Goal: Complete application form

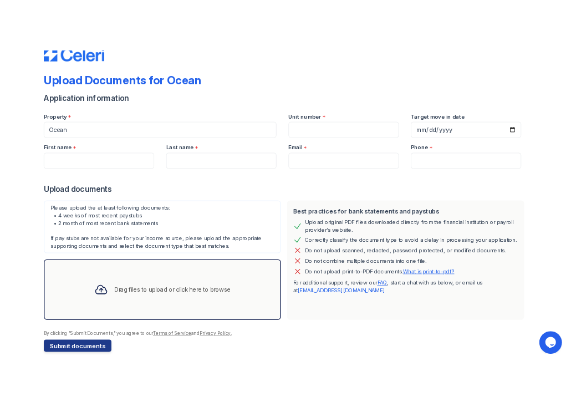
scroll to position [38, 0]
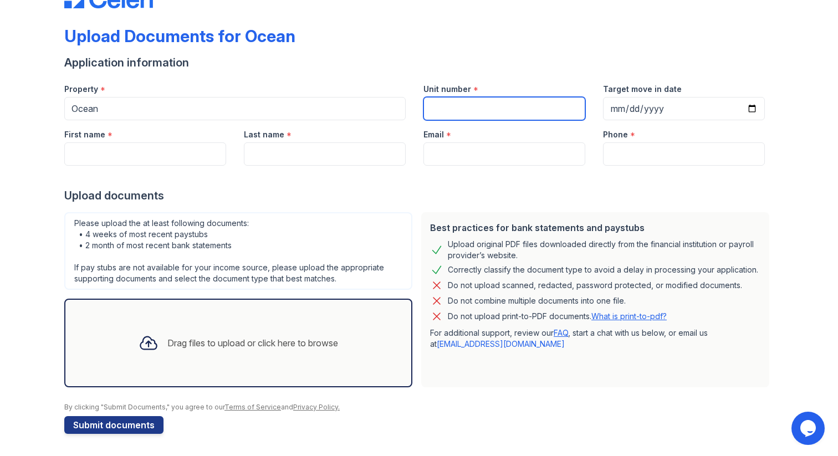
click at [455, 106] on input "Unit number" at bounding box center [505, 108] width 162 height 23
type input "1704"
click at [434, 76] on div "Unit number *" at bounding box center [505, 86] width 162 height 22
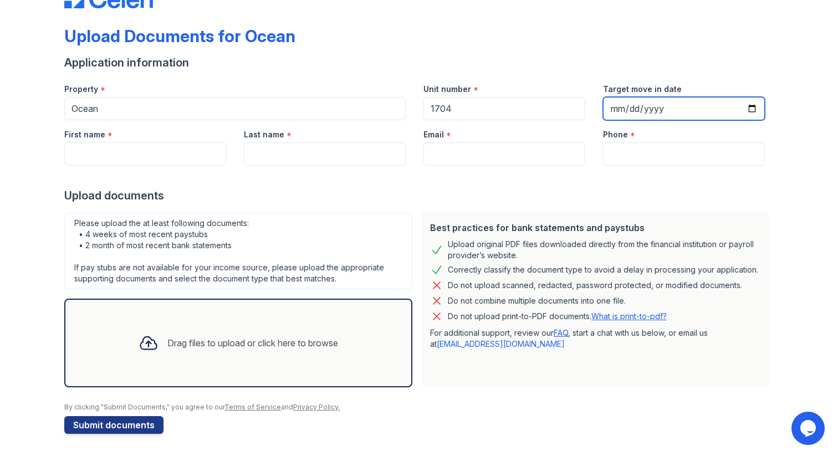
click at [617, 107] on input "Target move in date" at bounding box center [684, 108] width 162 height 23
type input "[DATE]"
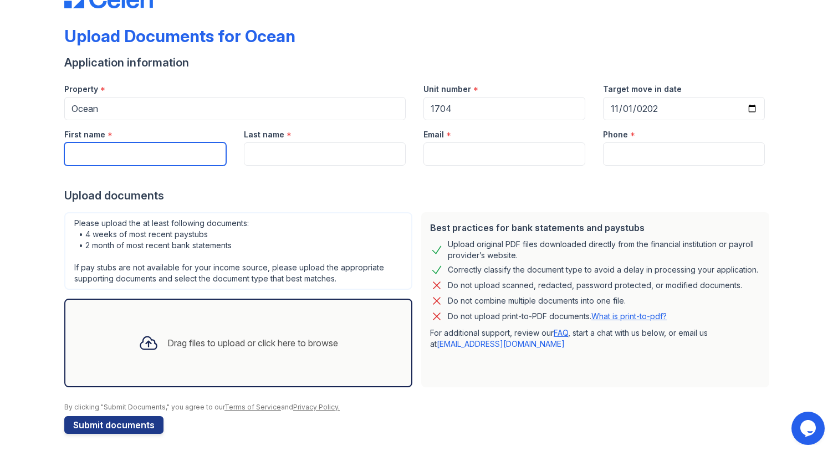
click at [168, 162] on input "First name" at bounding box center [145, 153] width 162 height 23
type input "Priyanka"
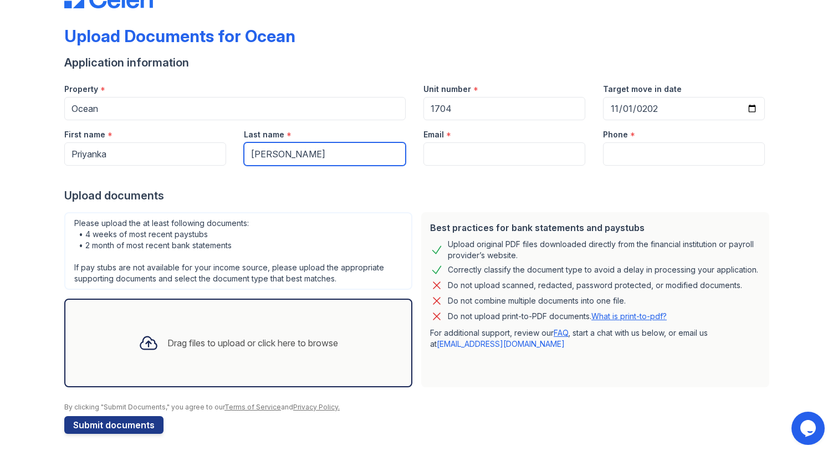
type input "[PERSON_NAME]"
click at [359, 191] on div "Upload documents" at bounding box center [419, 196] width 710 height 16
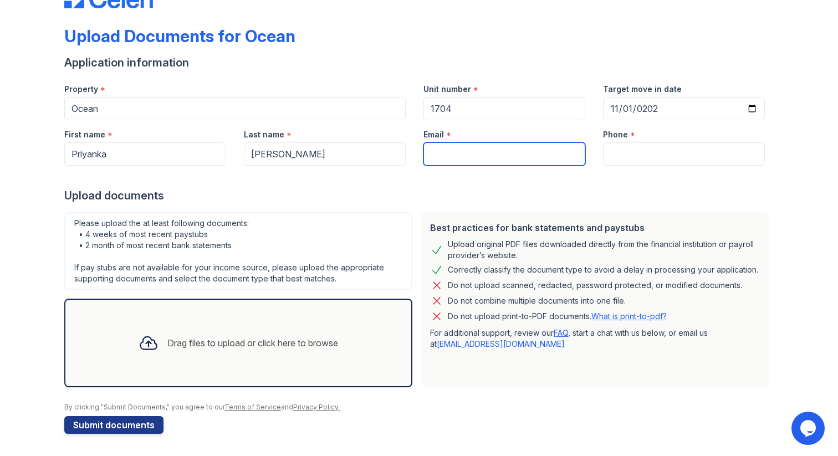
click at [443, 162] on input "Email" at bounding box center [505, 153] width 162 height 23
type input "[EMAIL_ADDRESS][DOMAIN_NAME]"
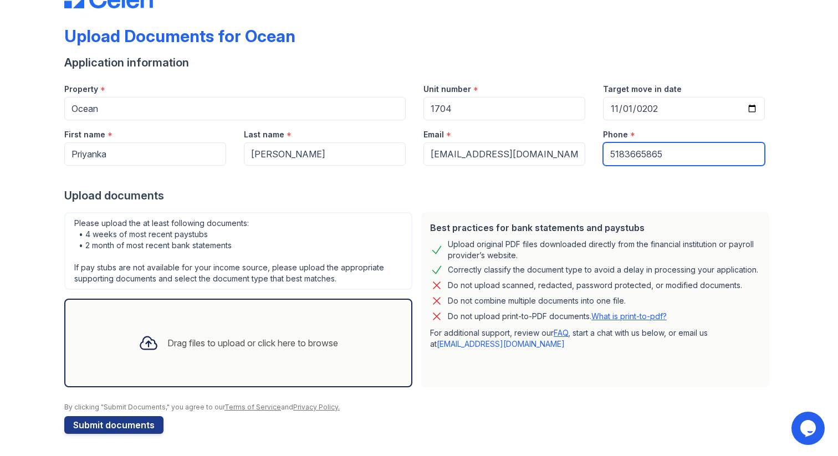
type input "5183665865"
click at [429, 192] on div "Upload documents" at bounding box center [419, 196] width 710 height 16
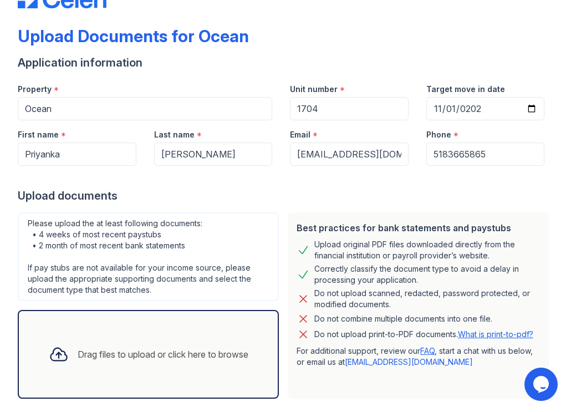
scroll to position [38, 0]
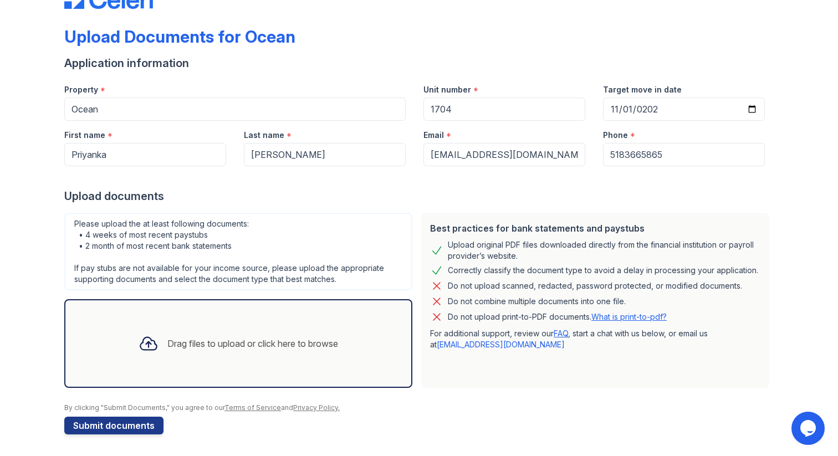
click at [195, 339] on div "Drag files to upload or click here to browse" at bounding box center [252, 343] width 171 height 13
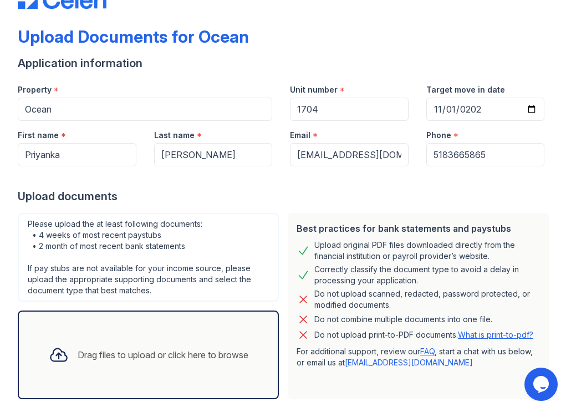
click at [95, 354] on div "Drag files to upload or click here to browse" at bounding box center [163, 354] width 171 height 13
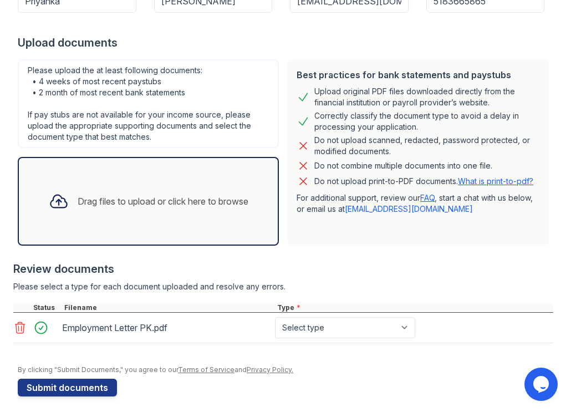
scroll to position [195, 0]
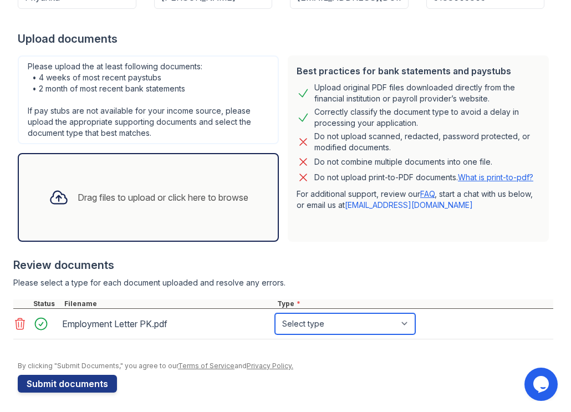
click at [349, 318] on select "Select type Paystub Bank Statement Offer Letter Tax Documents Benefit Award Let…" at bounding box center [345, 323] width 140 height 21
select select "offer_letter"
click at [275, 313] on select "Select type Paystub Bank Statement Offer Letter Tax Documents Benefit Award Let…" at bounding box center [345, 323] width 140 height 21
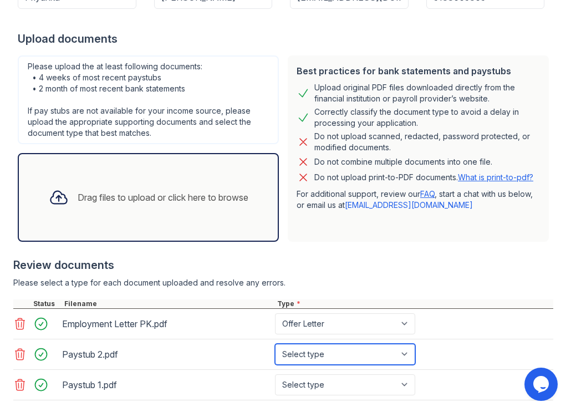
click at [322, 353] on select "Select type Paystub Bank Statement Offer Letter Tax Documents Benefit Award Let…" at bounding box center [345, 354] width 140 height 21
click at [322, 354] on select "Select type Paystub Bank Statement Offer Letter Tax Documents Benefit Award Let…" at bounding box center [345, 354] width 140 height 21
select select "paystub"
click at [275, 344] on select "Select type Paystub Bank Statement Offer Letter Tax Documents Benefit Award Let…" at bounding box center [345, 354] width 140 height 21
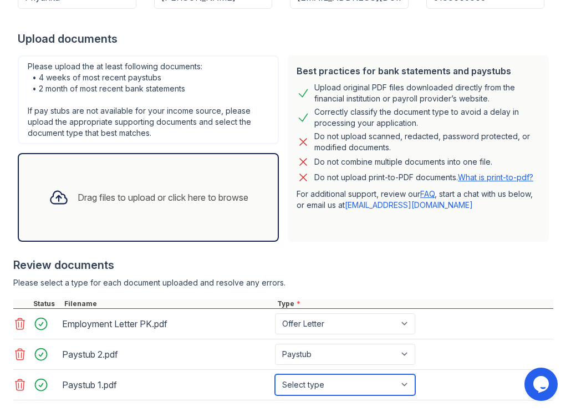
click at [312, 384] on select "Select type Paystub Bank Statement Offer Letter Tax Documents Benefit Award Let…" at bounding box center [345, 384] width 140 height 21
select select "paystub"
click at [275, 374] on select "Select type Paystub Bank Statement Offer Letter Tax Documents Benefit Award Let…" at bounding box center [345, 384] width 140 height 21
click at [406, 269] on div "Review documents" at bounding box center [283, 265] width 540 height 16
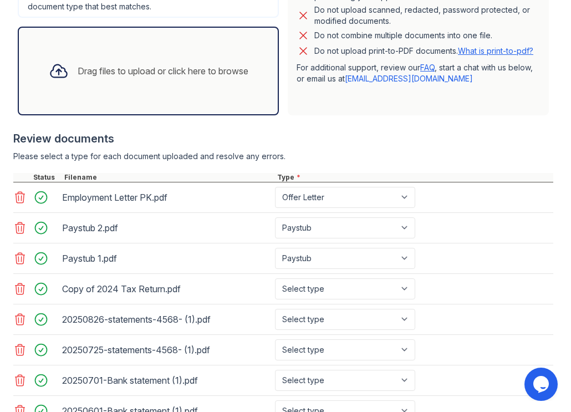
scroll to position [349, 0]
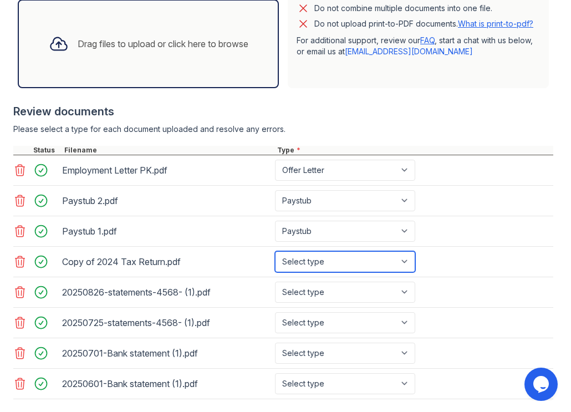
click at [302, 262] on select "Select type Paystub Bank Statement Offer Letter Tax Documents Benefit Award Let…" at bounding box center [345, 261] width 140 height 21
select select "tax_documents"
click at [275, 251] on select "Select type Paystub Bank Statement Offer Letter Tax Documents Benefit Award Let…" at bounding box center [345, 261] width 140 height 21
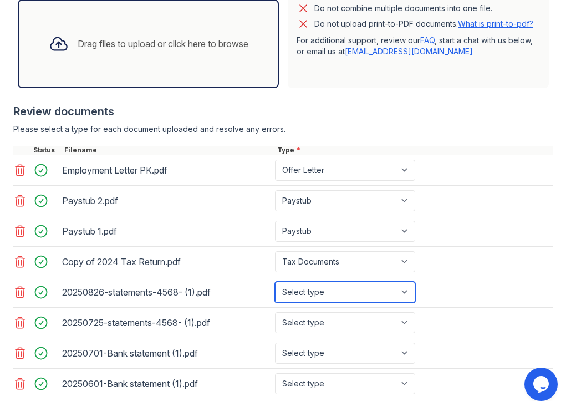
click at [310, 293] on select "Select type Paystub Bank Statement Offer Letter Tax Documents Benefit Award Let…" at bounding box center [345, 292] width 140 height 21
select select "bank_statement"
click at [275, 282] on select "Select type Paystub Bank Statement Offer Letter Tax Documents Benefit Award Let…" at bounding box center [345, 292] width 140 height 21
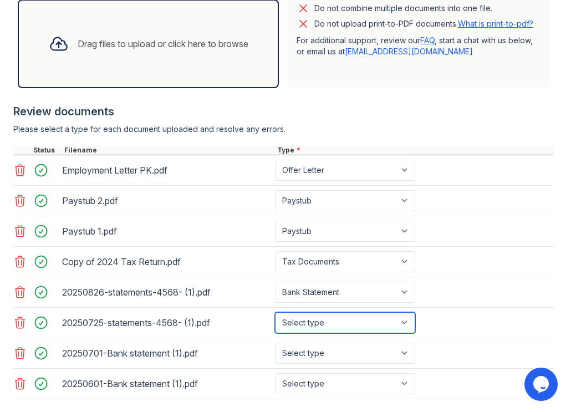
click at [312, 320] on select "Select type Paystub Bank Statement Offer Letter Tax Documents Benefit Award Let…" at bounding box center [345, 322] width 140 height 21
select select "bank_statement"
click at [275, 312] on select "Select type Paystub Bank Statement Offer Letter Tax Documents Benefit Award Let…" at bounding box center [345, 322] width 140 height 21
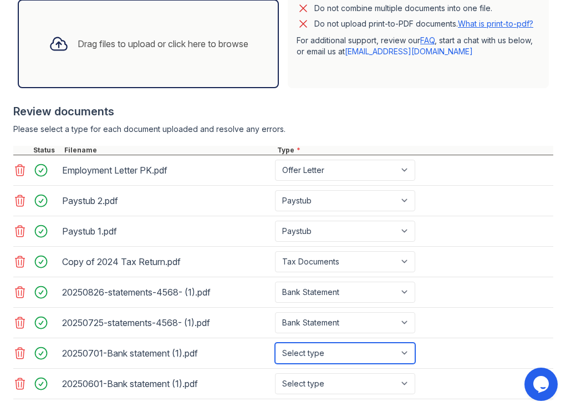
click at [307, 354] on select "Select type Paystub Bank Statement Offer Letter Tax Documents Benefit Award Let…" at bounding box center [345, 353] width 140 height 21
select select "bank_statement"
click at [275, 343] on select "Select type Paystub Bank Statement Offer Letter Tax Documents Benefit Award Let…" at bounding box center [345, 353] width 140 height 21
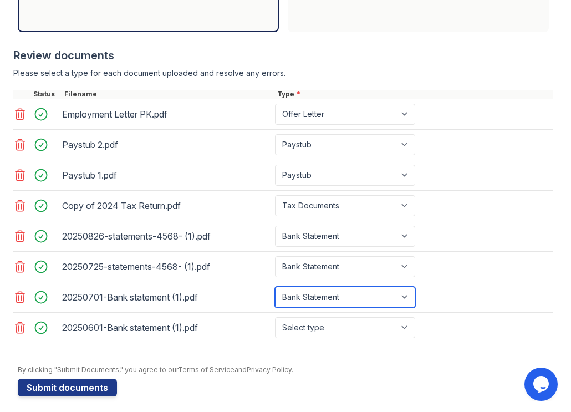
scroll to position [410, 0]
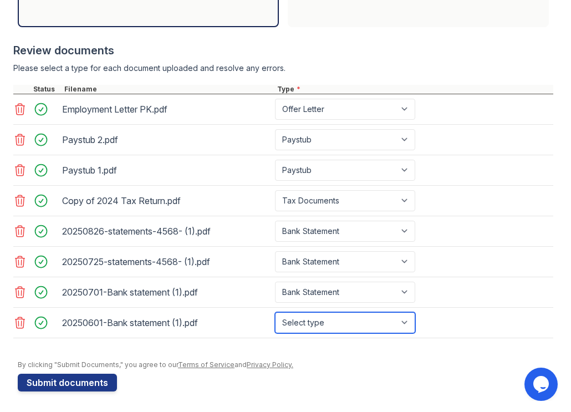
click at [306, 326] on select "Select type Paystub Bank Statement Offer Letter Tax Documents Benefit Award Let…" at bounding box center [345, 322] width 140 height 21
select select "bank_statement"
click at [275, 312] on select "Select type Paystub Bank Statement Offer Letter Tax Documents Benefit Award Let…" at bounding box center [345, 322] width 140 height 21
click at [316, 326] on select "Select type Paystub Bank Statement Offer Letter Tax Documents Benefit Award Let…" at bounding box center [345, 322] width 140 height 21
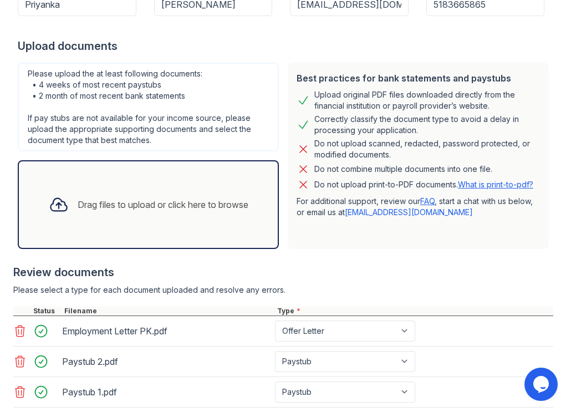
scroll to position [185, 0]
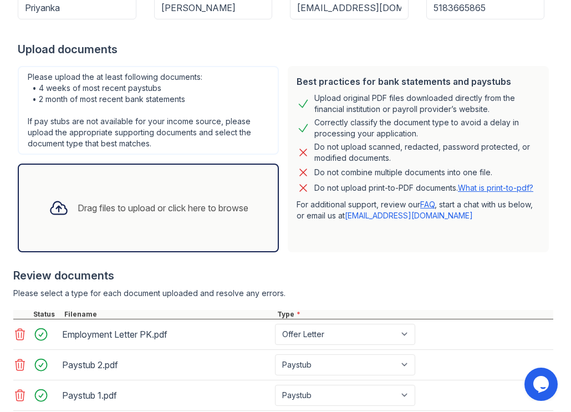
click at [58, 206] on icon at bounding box center [59, 208] width 20 height 20
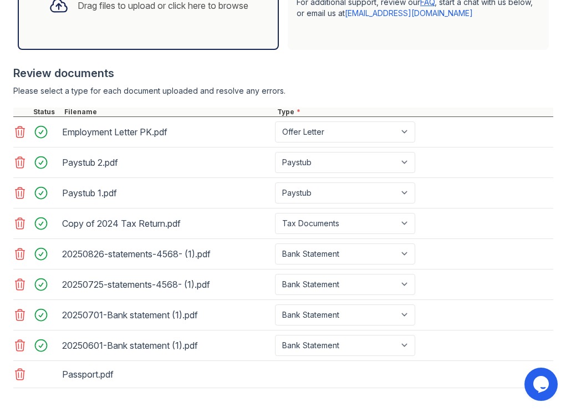
scroll to position [439, 0]
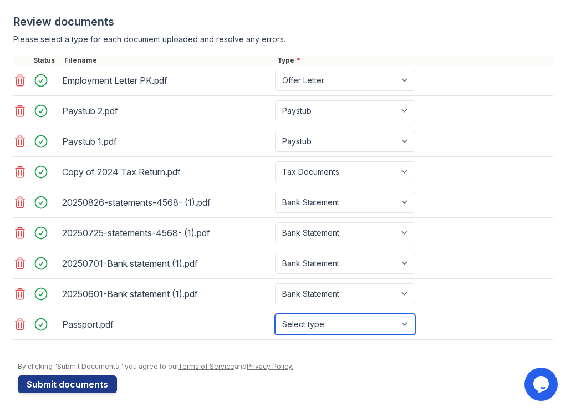
click at [332, 325] on select "Select type Paystub Bank Statement Offer Letter Tax Documents Benefit Award Let…" at bounding box center [345, 324] width 140 height 21
select select "other"
click at [275, 314] on select "Select type Paystub Bank Statement Offer Letter Tax Documents Benefit Award Let…" at bounding box center [345, 324] width 140 height 21
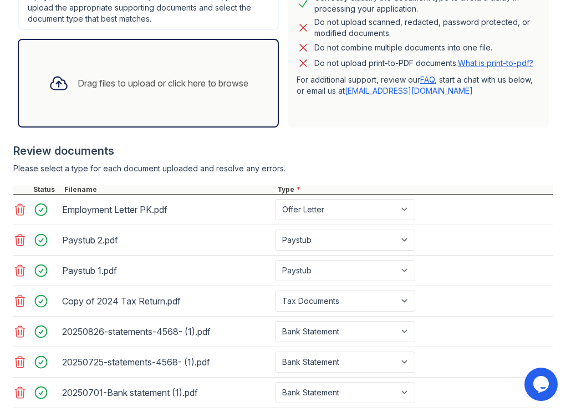
scroll to position [442, 0]
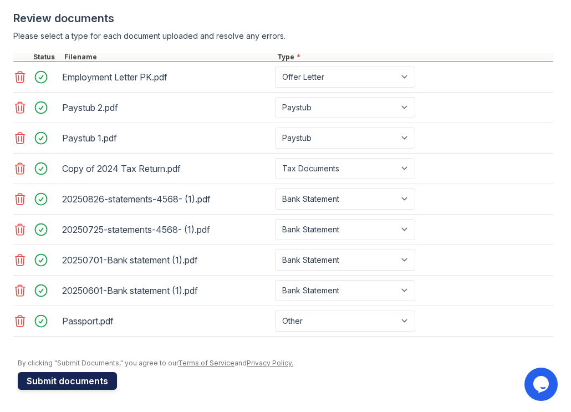
click at [95, 384] on button "Submit documents" at bounding box center [67, 381] width 99 height 18
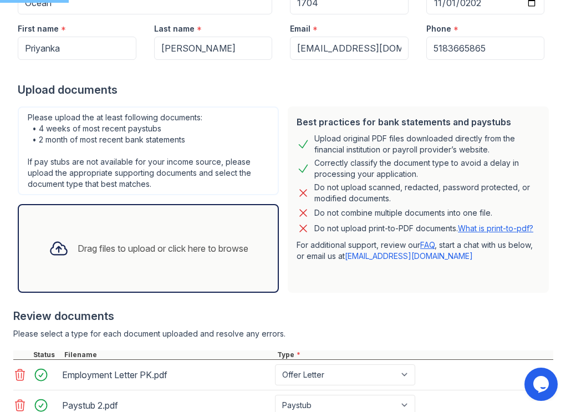
scroll to position [0, 0]
